Goal: Task Accomplishment & Management: Manage account settings

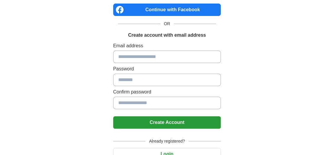
scroll to position [62, 0]
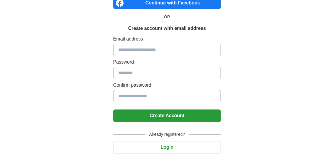
click at [166, 146] on button "Login" at bounding box center [167, 147] width 108 height 12
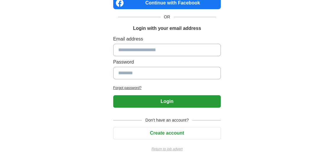
click at [130, 45] on input at bounding box center [167, 50] width 108 height 12
click at [118, 51] on input at bounding box center [167, 50] width 108 height 12
click at [118, 70] on input at bounding box center [167, 73] width 108 height 12
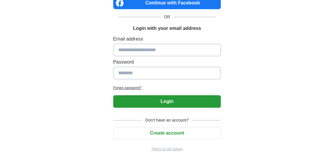
click at [118, 70] on input at bounding box center [167, 73] width 108 height 12
click at [119, 71] on input at bounding box center [167, 73] width 108 height 12
click at [119, 50] on input at bounding box center [167, 50] width 108 height 12
type input "**********"
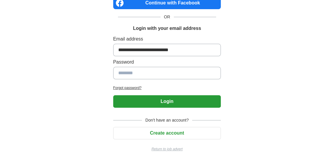
click at [123, 76] on input at bounding box center [167, 73] width 108 height 12
